Goal: Task Accomplishment & Management: Complete application form

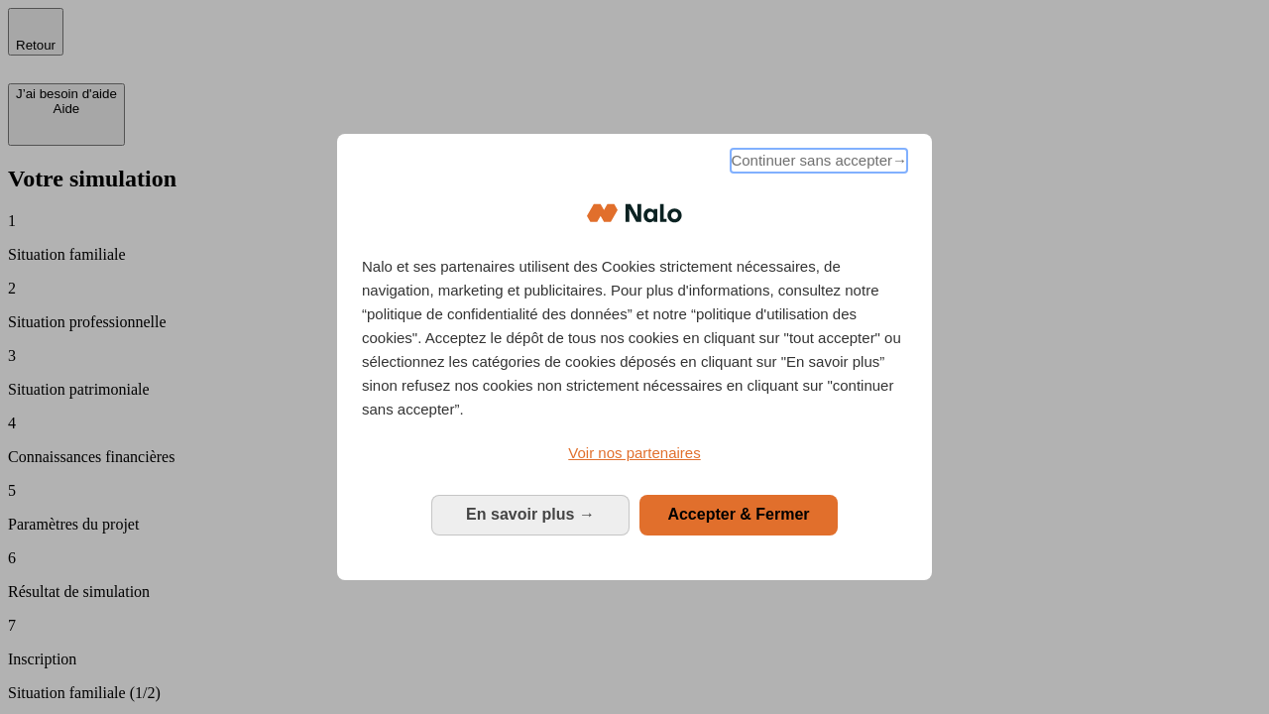
click at [817, 164] on span "Continuer sans accepter →" at bounding box center [819, 161] width 176 height 24
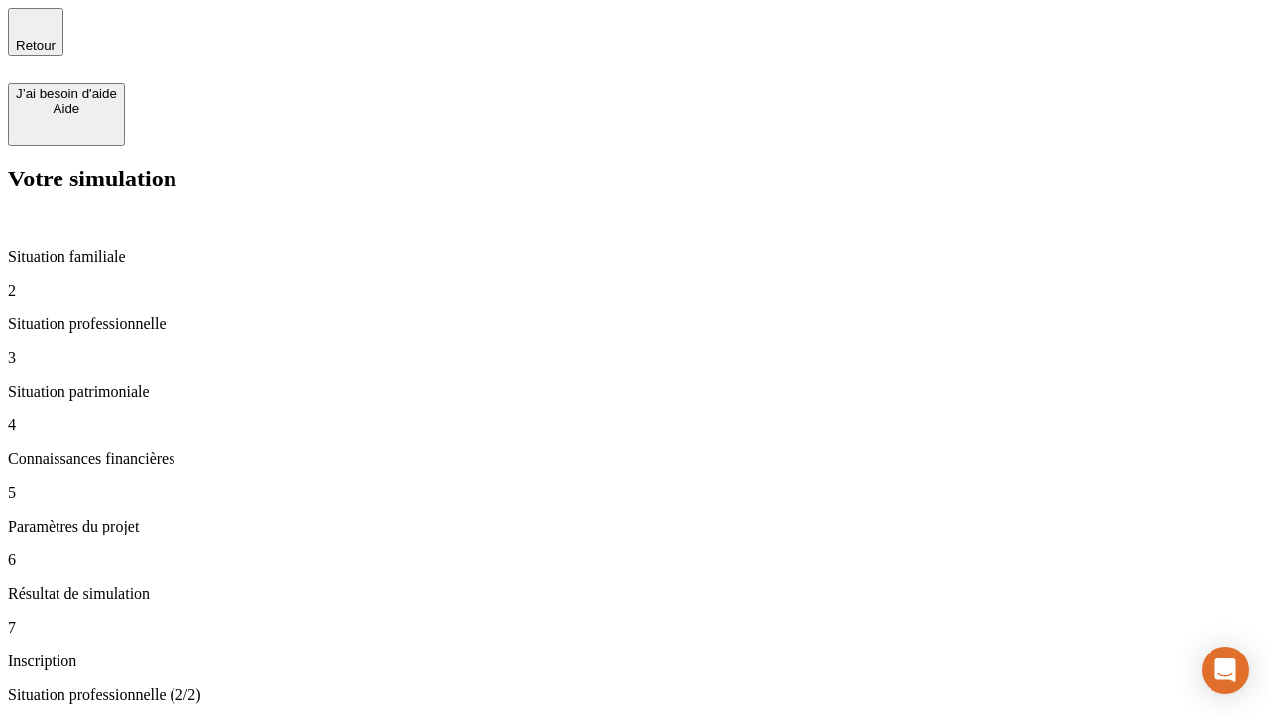
type input "30 000"
type input "1 000"
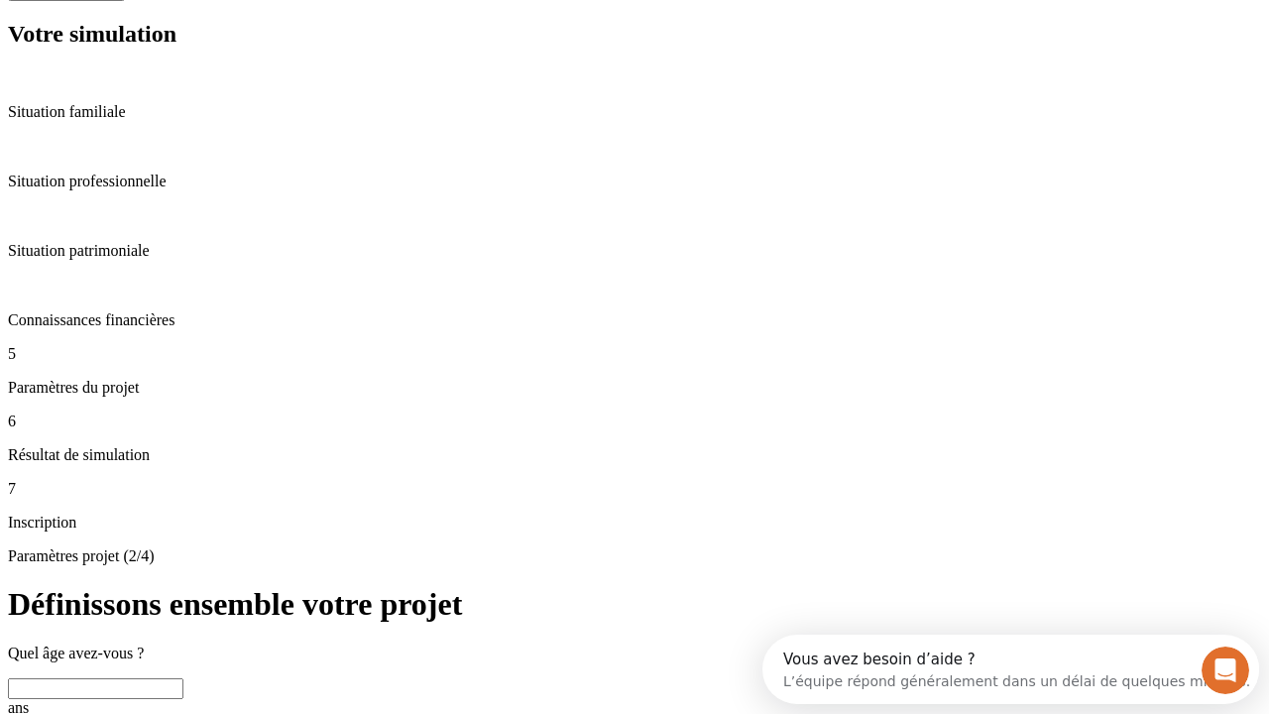
scroll to position [38, 0]
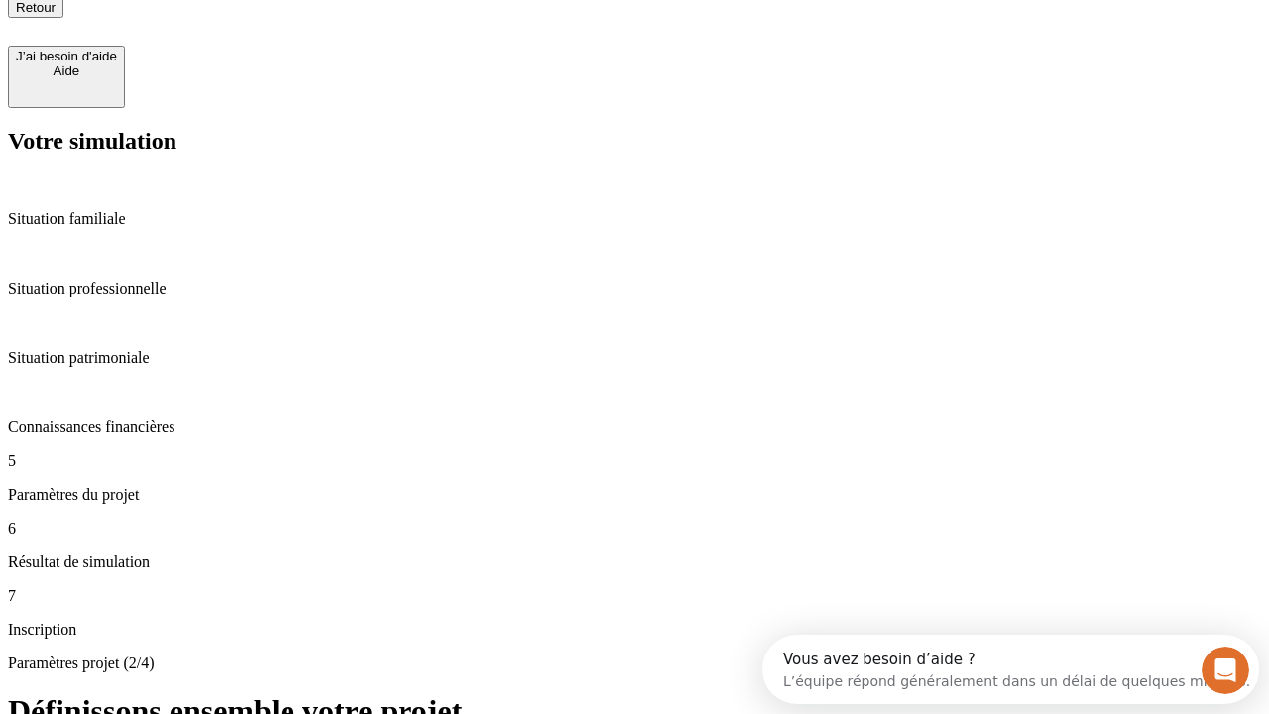
type input "65"
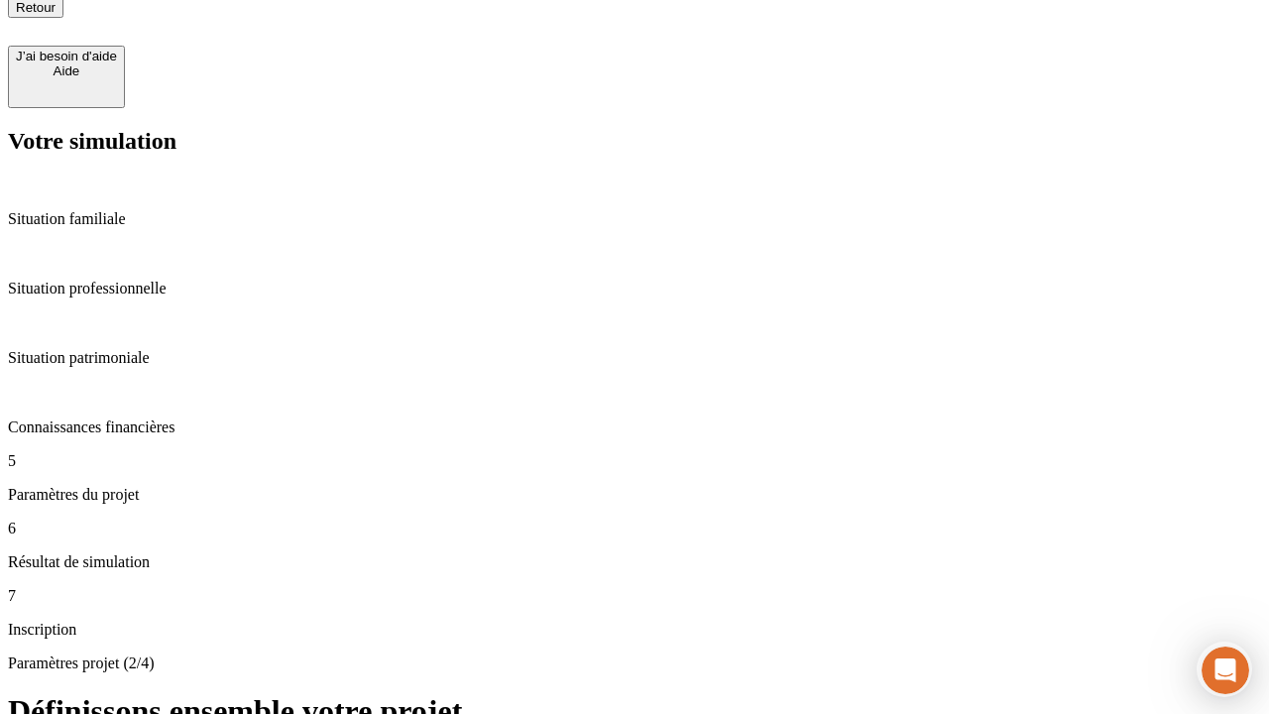
type input "5 000"
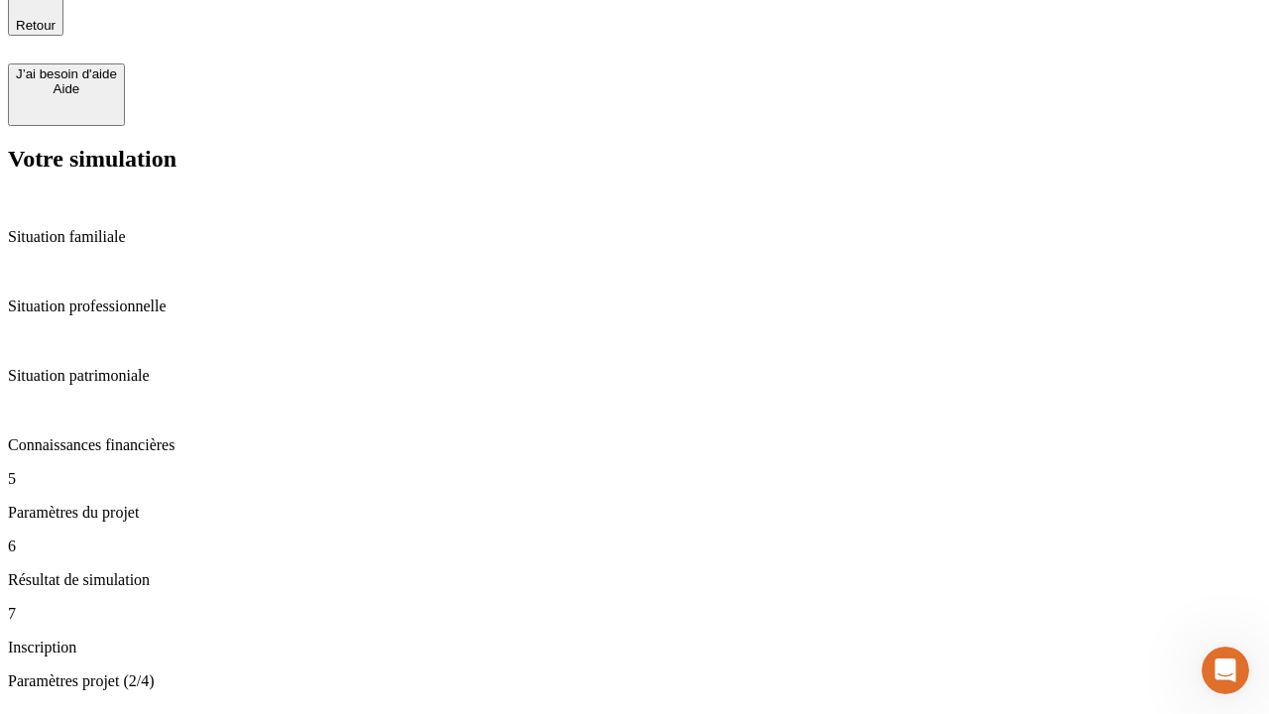
type input "640"
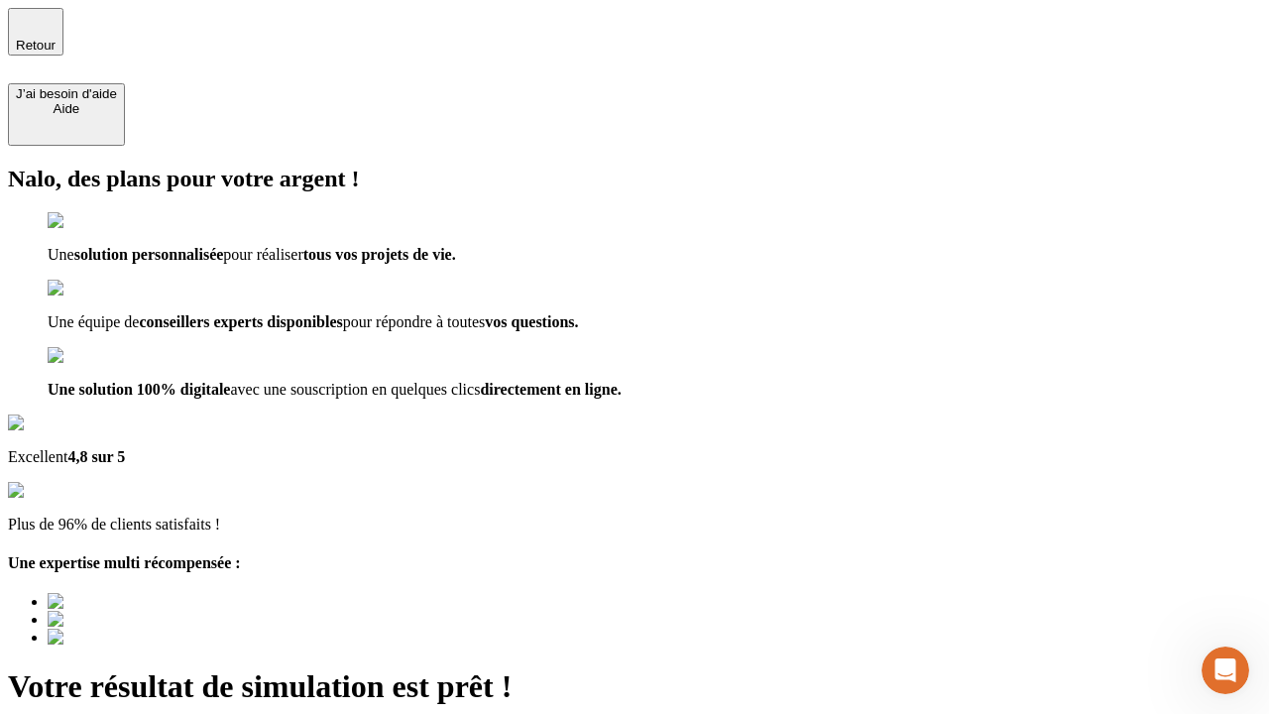
type input "[EMAIL_ADDRESS][DOMAIN_NAME]"
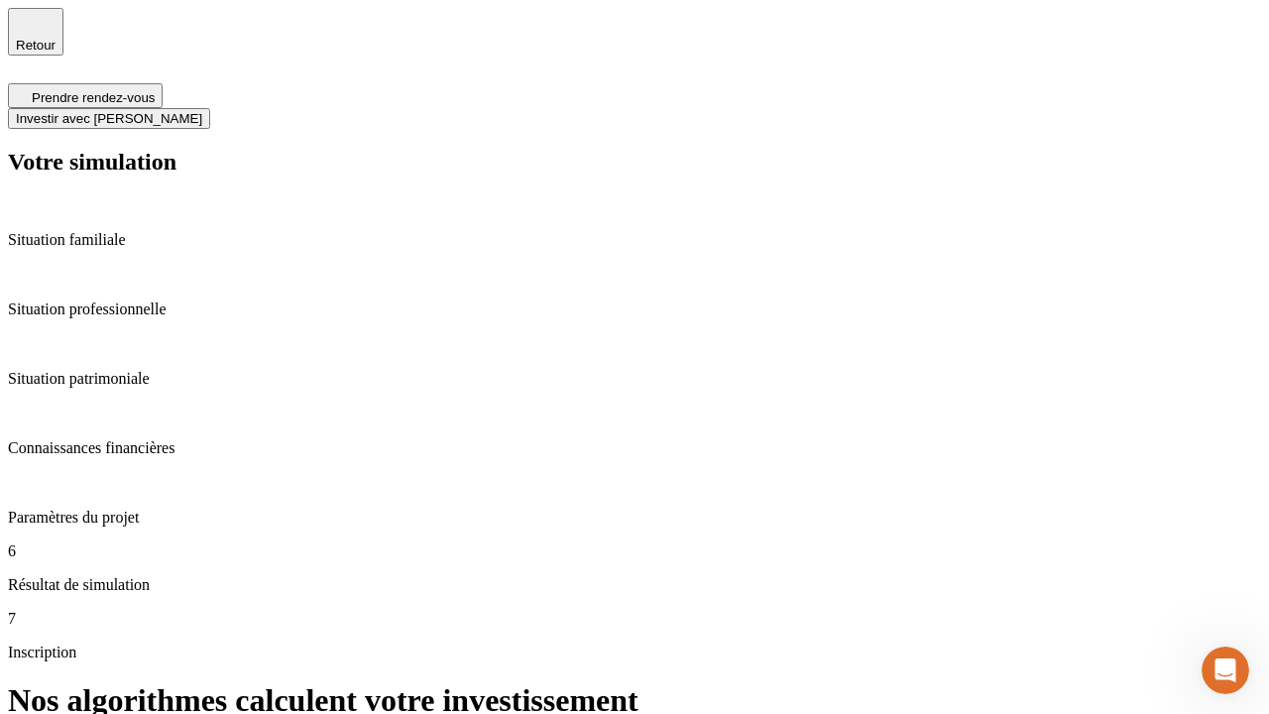
scroll to position [8, 0]
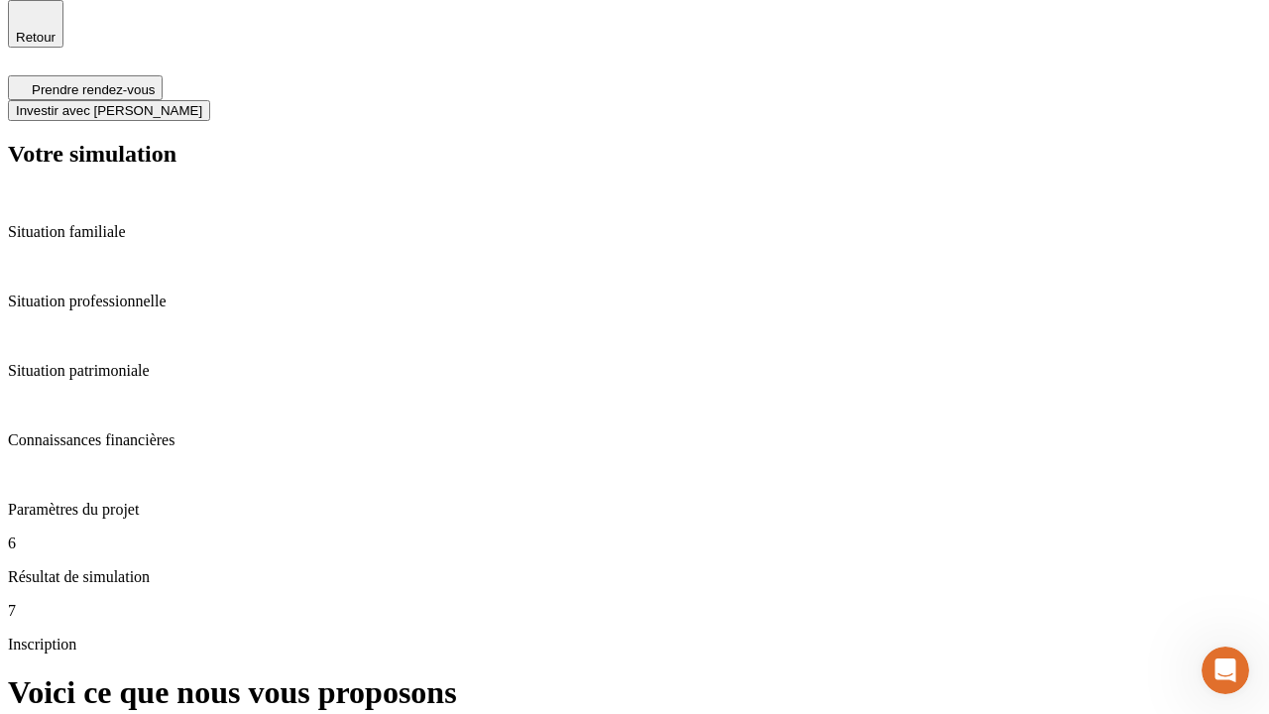
click at [202, 103] on span "Investir avec [PERSON_NAME]" at bounding box center [109, 110] width 186 height 15
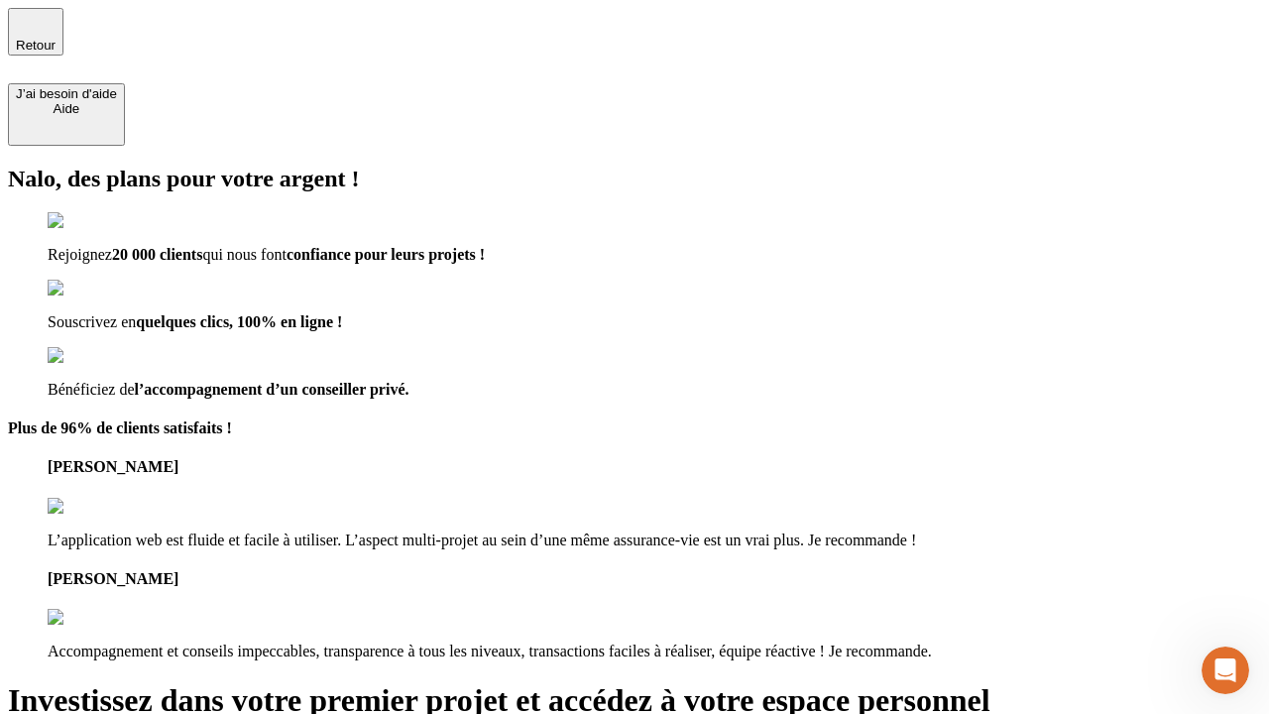
type input "[PERSON_NAME][EMAIL_ADDRESS][DOMAIN_NAME]"
